Goal: Task Accomplishment & Management: Manage account settings

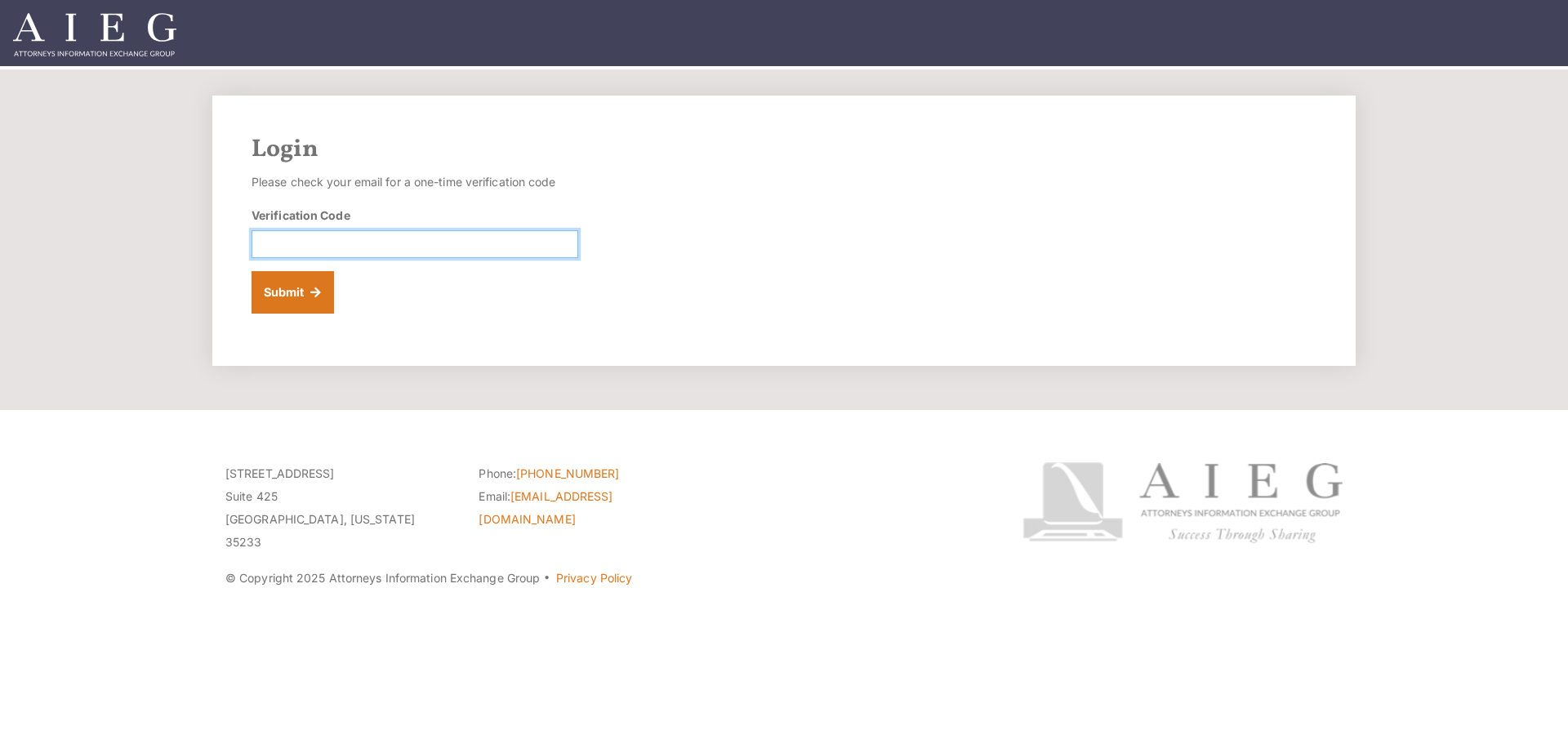
click at [501, 250] on input "Verification Code" at bounding box center [414, 243] width 327 height 27
click at [421, 247] on input "Verification Code" at bounding box center [414, 243] width 327 height 27
type input "989858"
click at [270, 297] on button "Submit" at bounding box center [292, 292] width 82 height 42
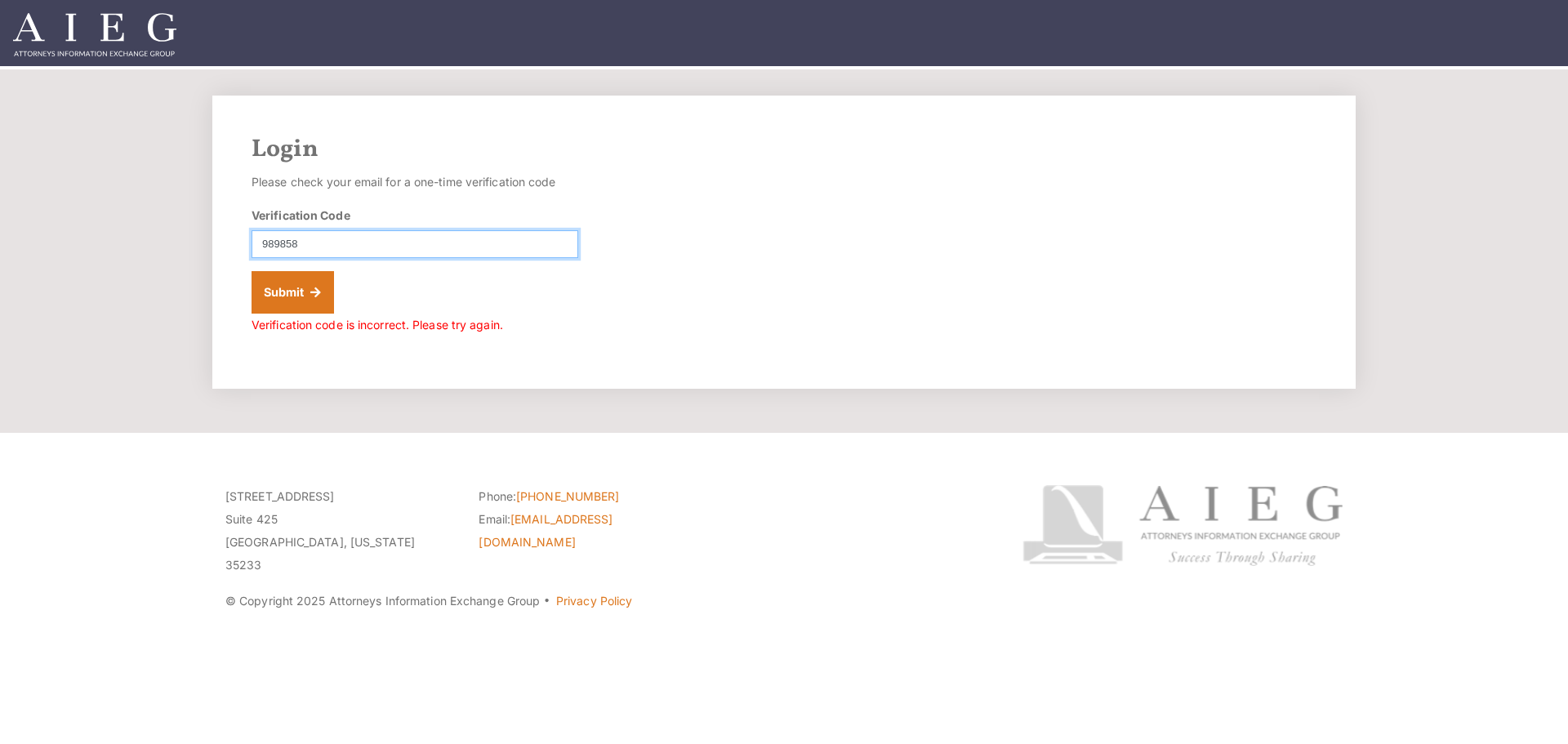
drag, startPoint x: 325, startPoint y: 246, endPoint x: 225, endPoint y: 245, distance: 100.0
click at [224, 245] on div "Login Please check your email for a one-time verification code Verification Cod…" at bounding box center [784, 242] width 1143 height 293
type input "822580"
click at [251, 271] on button "Submit" at bounding box center [292, 292] width 82 height 42
